Goal: Task Accomplishment & Management: Use online tool/utility

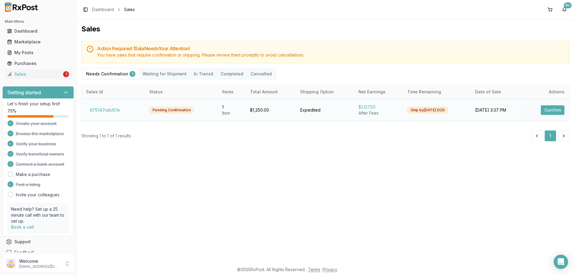
click at [546, 109] on button "Confirm" at bounding box center [553, 110] width 24 height 10
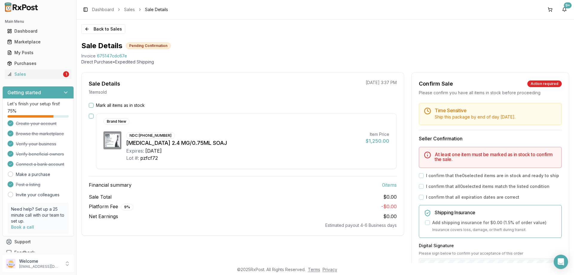
click at [94, 104] on div "Mark all items as in stock" at bounding box center [243, 105] width 308 height 6
drag, startPoint x: 151, startPoint y: 109, endPoint x: 155, endPoint y: 110, distance: 4.6
click at [151, 109] on div "Mark all items as in stock Brand New NDC: [PHONE_NUMBER] [MEDICAL_DATA] 2.4 MG/…" at bounding box center [243, 165] width 322 height 126
click at [115, 104] on label "Mark all items as in stock" at bounding box center [120, 105] width 49 height 6
click at [94, 104] on button "Mark all items as in stock" at bounding box center [91, 105] width 5 height 5
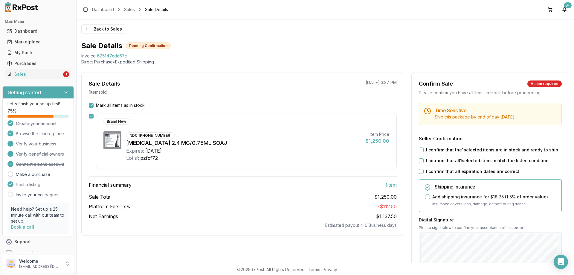
click at [419, 152] on button "I confirm that the 1 selected items are in stock and ready to ship" at bounding box center [421, 149] width 5 height 5
click at [417, 165] on div "Time Sensitive Ship this package by end of day [DATE] . Seller Confirmation I c…" at bounding box center [490, 229] width 157 height 253
click at [419, 163] on button "I confirm that all 1 selected items match the listed condition" at bounding box center [421, 160] width 5 height 5
click at [422, 174] on button "I confirm that all expiration dates are correct" at bounding box center [421, 171] width 5 height 5
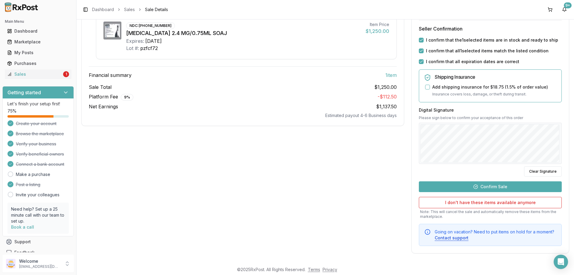
drag, startPoint x: 483, startPoint y: 188, endPoint x: 498, endPoint y: 189, distance: 15.0
click at [484, 189] on button "Confirm Sale" at bounding box center [490, 186] width 143 height 11
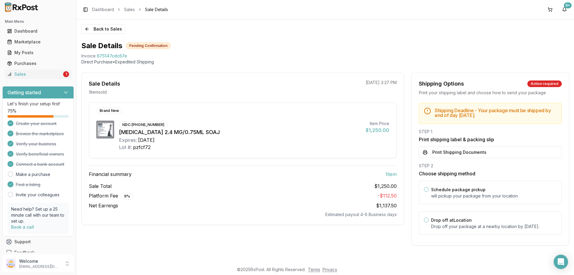
scroll to position [0, 0]
click at [435, 153] on button "Print Shipping Documents" at bounding box center [490, 152] width 143 height 11
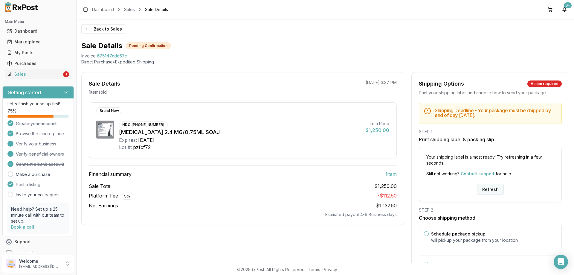
drag, startPoint x: 485, startPoint y: 192, endPoint x: 491, endPoint y: 187, distance: 7.5
click at [488, 190] on button "Refresh" at bounding box center [490, 189] width 27 height 11
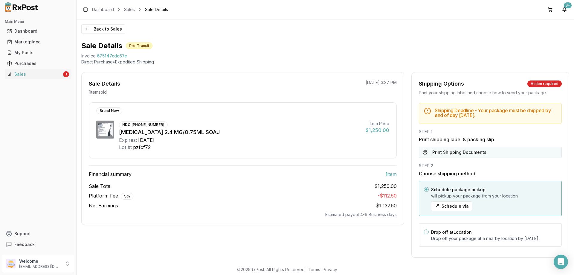
click at [467, 153] on button "Print Shipping Documents" at bounding box center [490, 152] width 143 height 11
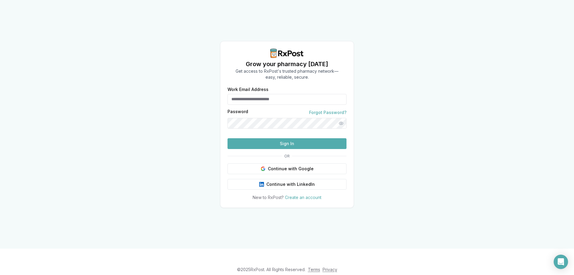
type input "**********"
click at [293, 161] on div "**********" at bounding box center [286, 143] width 133 height 113
click at [291, 149] on button "Sign In" at bounding box center [287, 143] width 119 height 11
